Goal: Check status: Check status

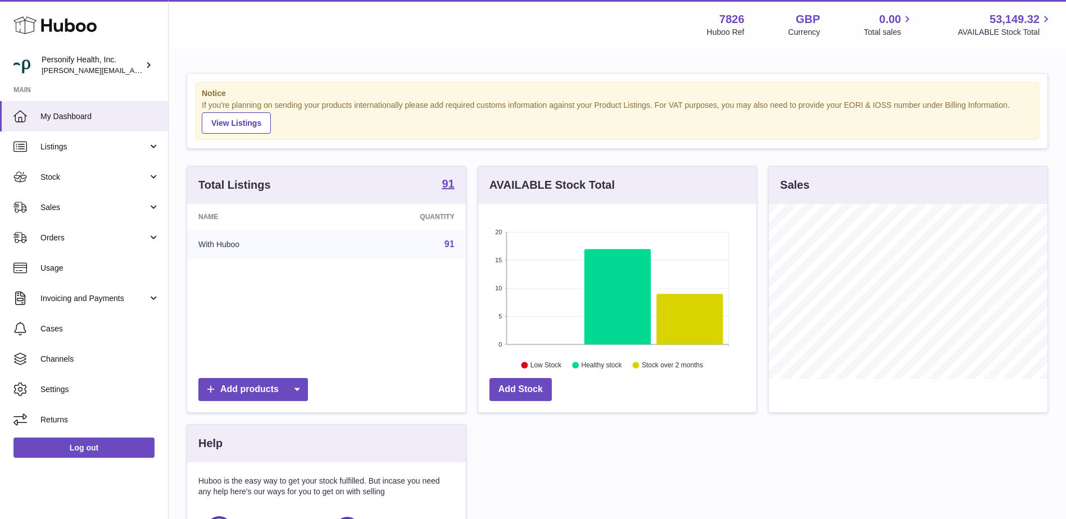
scroll to position [175, 278]
click at [56, 208] on span "Sales" at bounding box center [93, 207] width 107 height 11
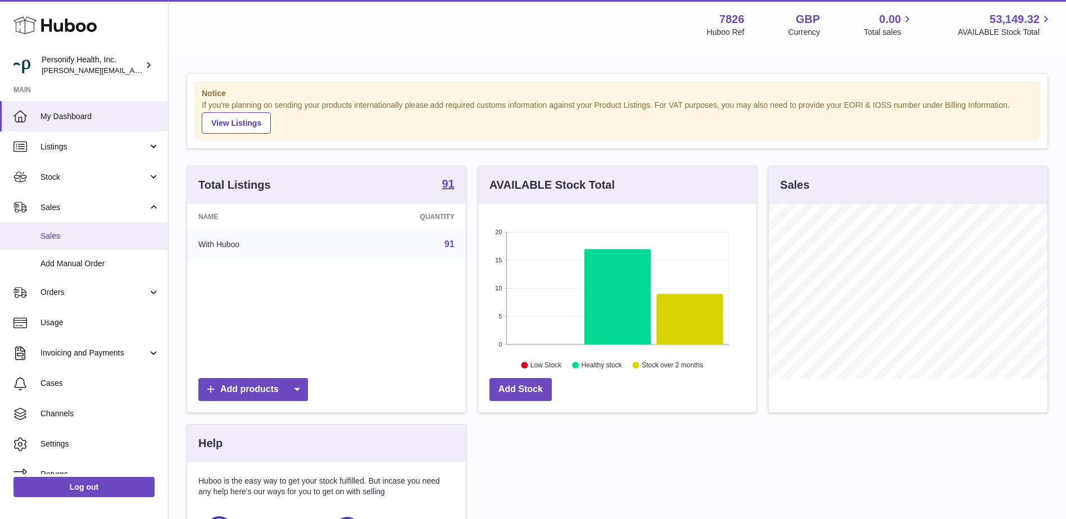
click at [60, 235] on span "Sales" at bounding box center [99, 236] width 119 height 11
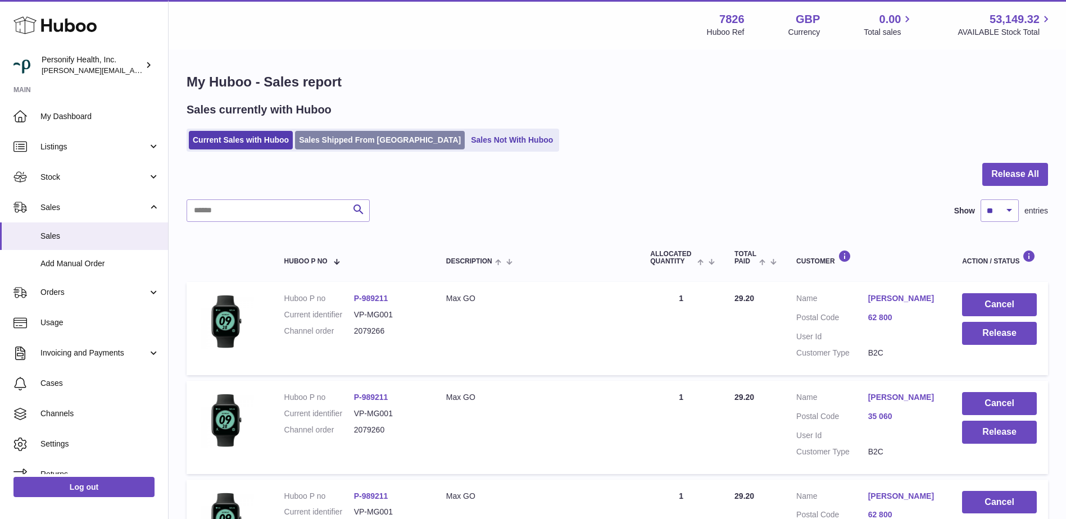
drag, startPoint x: 357, startPoint y: 134, endPoint x: 353, endPoint y: 140, distance: 7.3
click at [357, 134] on link "Sales Shipped From Huboo" at bounding box center [380, 140] width 170 height 19
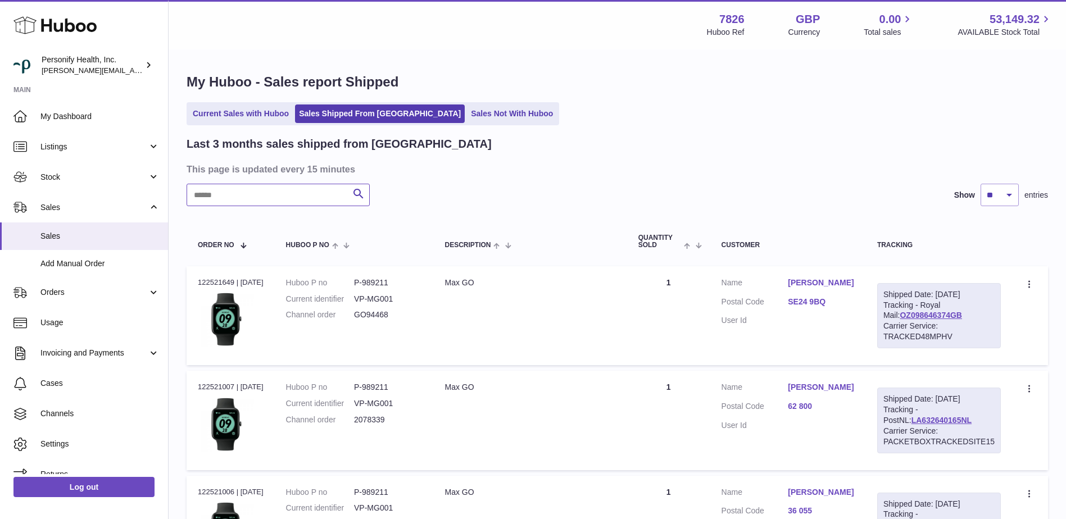
click at [253, 193] on input "text" at bounding box center [278, 195] width 183 height 22
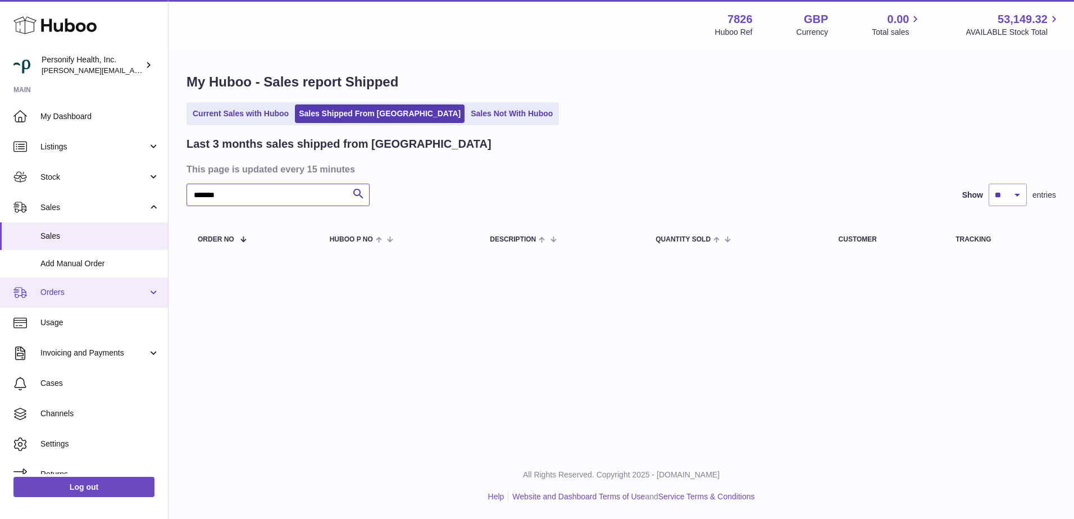
type input "*******"
click at [60, 294] on span "Orders" at bounding box center [93, 292] width 107 height 11
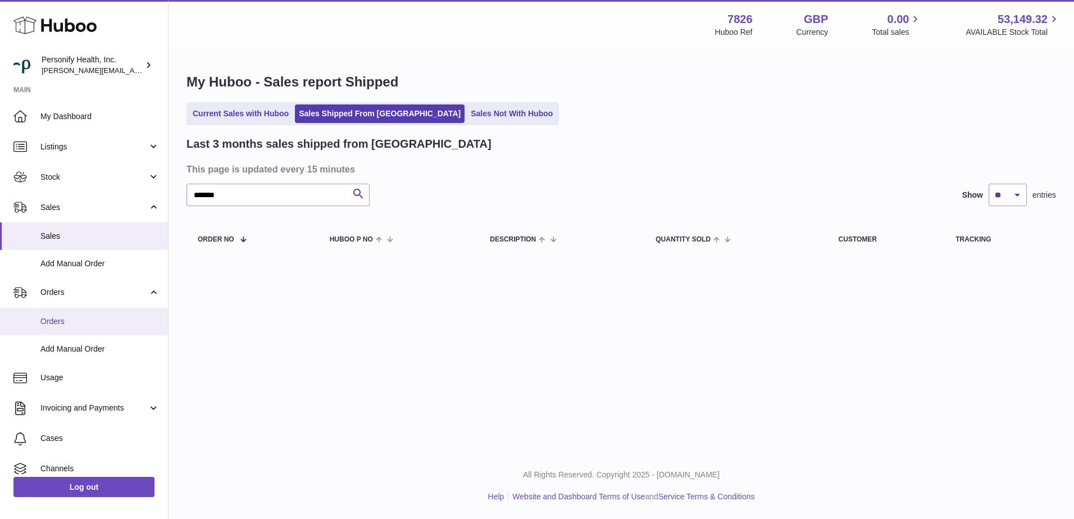
click at [52, 324] on span "Orders" at bounding box center [99, 321] width 119 height 11
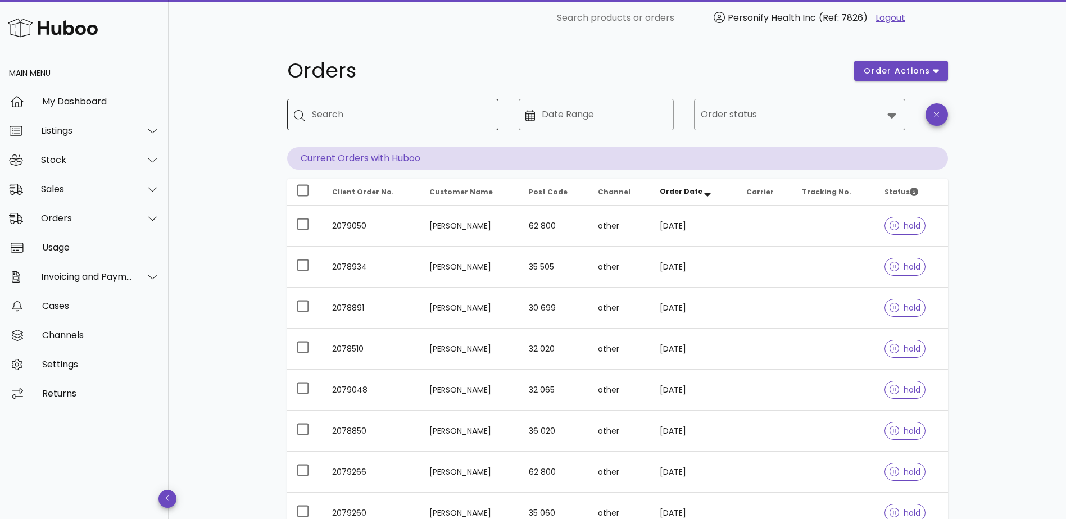
click at [356, 114] on input "Search" at bounding box center [401, 115] width 178 height 18
type input "*******"
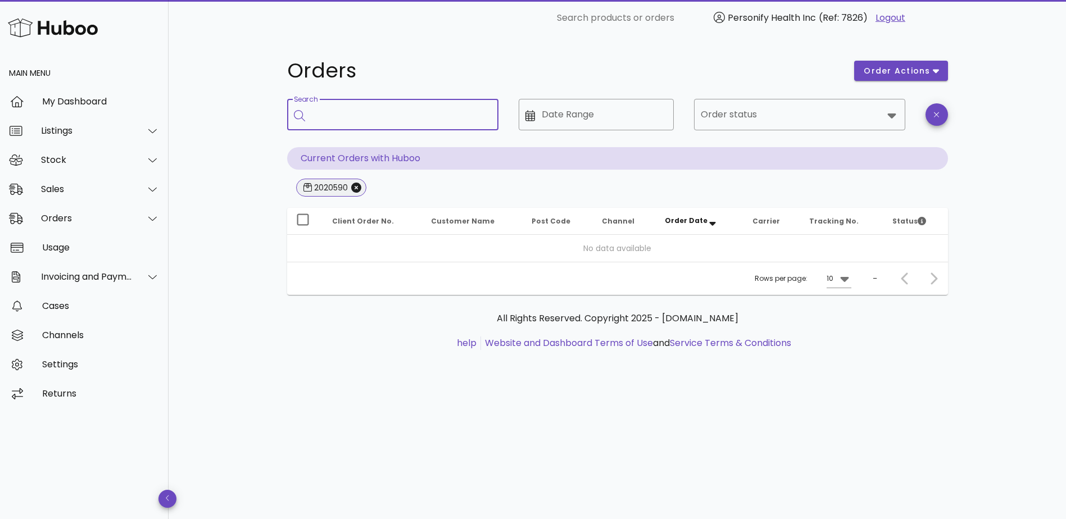
click at [315, 186] on div "2020590" at bounding box center [330, 187] width 36 height 11
click at [355, 185] on icon "Close" at bounding box center [356, 188] width 10 height 10
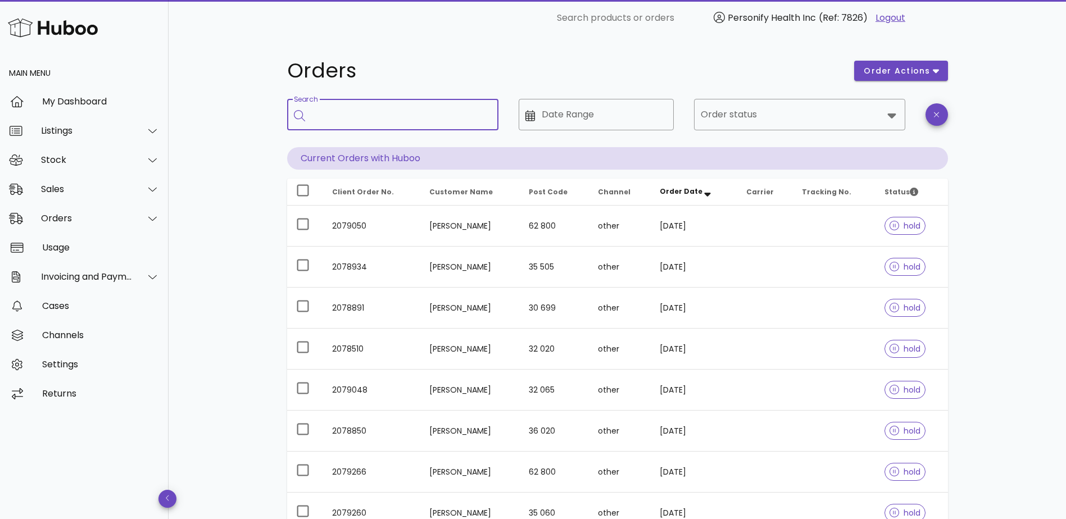
click at [362, 120] on input "Search" at bounding box center [401, 115] width 178 height 18
type input "*******"
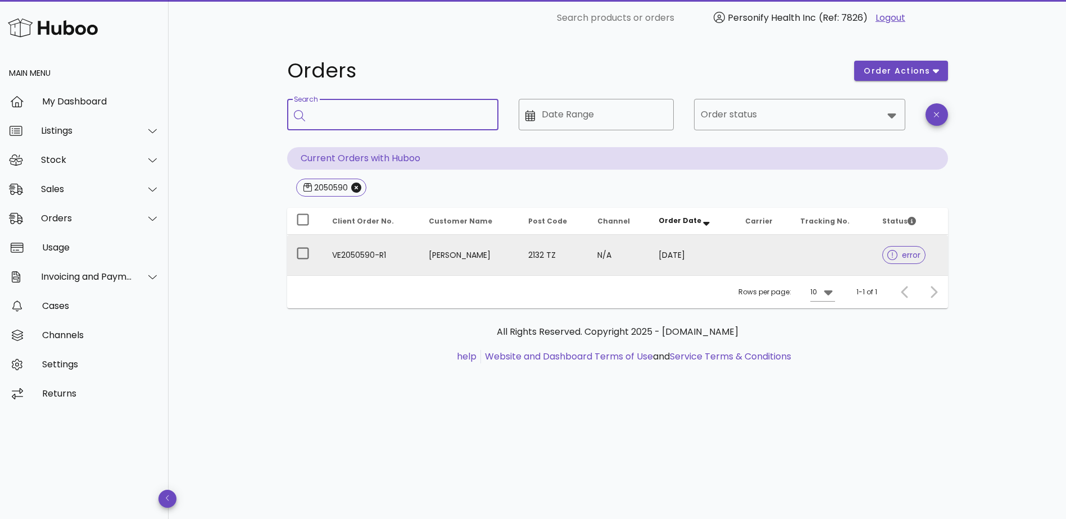
click at [902, 253] on span "error" at bounding box center [903, 255] width 33 height 8
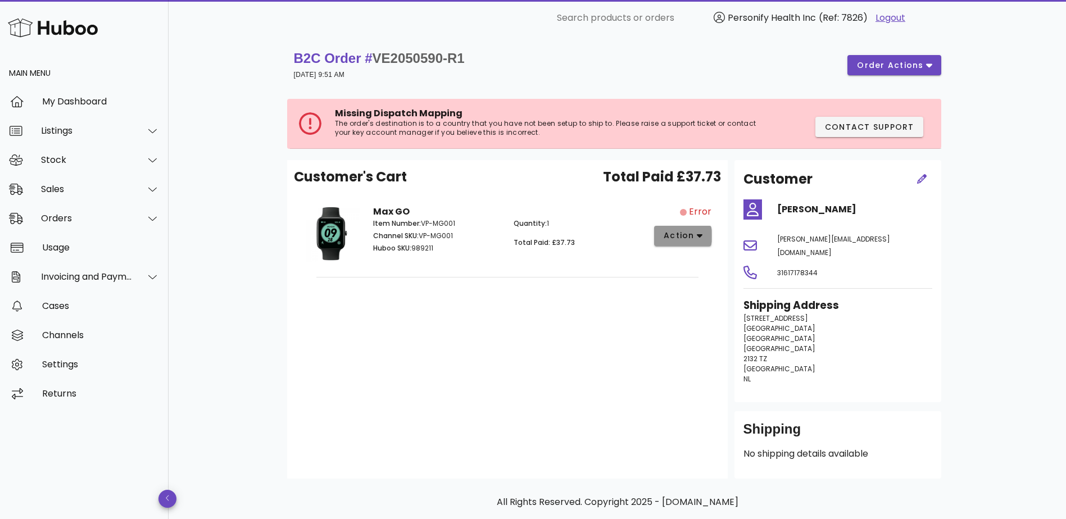
click at [702, 238] on icon "button" at bounding box center [700, 236] width 6 height 10
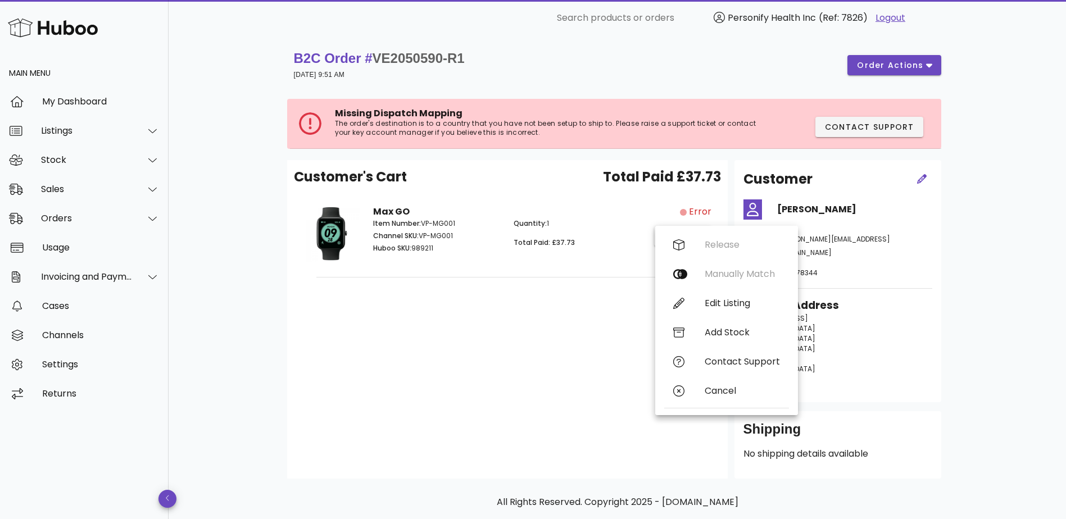
click at [573, 323] on div "Customer's Cart Total Paid £37.73 Max GO Item Number: VP-MG001 Channel SKU: VP-…" at bounding box center [507, 319] width 441 height 319
